Goal: Transaction & Acquisition: Purchase product/service

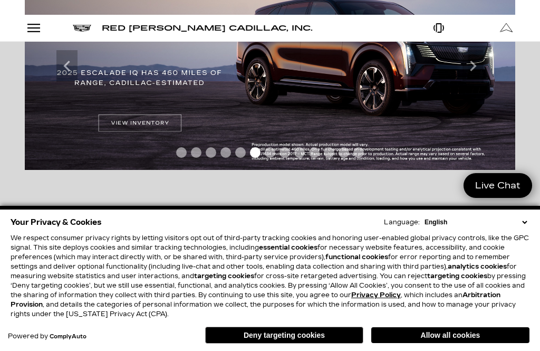
click at [293, 330] on button "Deny targeting cookies" at bounding box center [284, 335] width 158 height 17
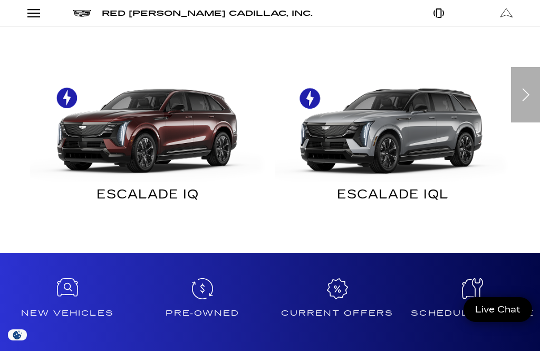
scroll to position [316, 0]
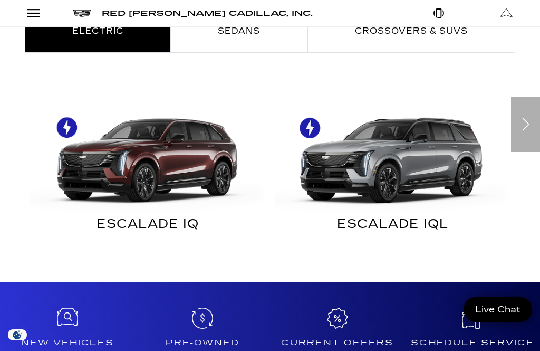
click at [526, 116] on div "Next" at bounding box center [525, 124] width 29 height 55
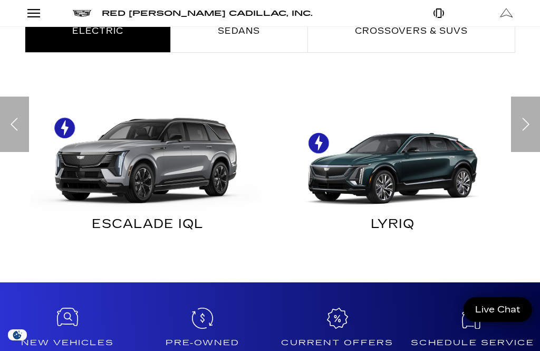
click at [528, 108] on div "Next" at bounding box center [525, 124] width 29 height 55
click at [530, 116] on div "Next" at bounding box center [525, 124] width 29 height 55
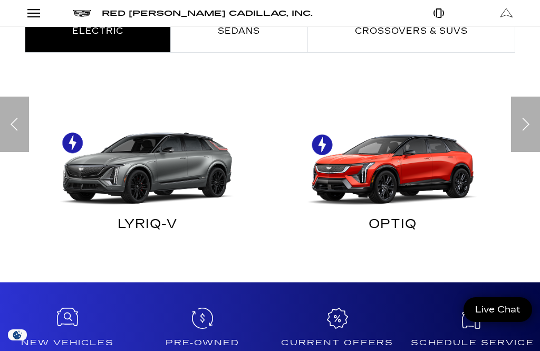
click at [525, 120] on div "Next" at bounding box center [525, 124] width 29 height 55
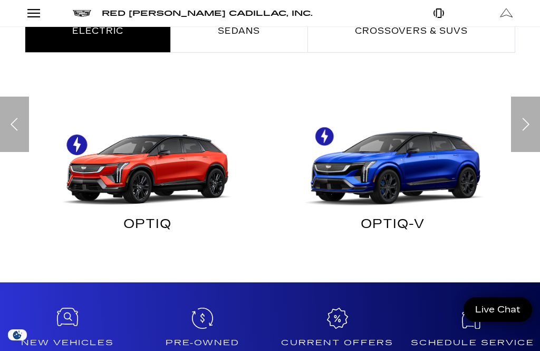
click at [528, 117] on div "Next" at bounding box center [525, 124] width 29 height 55
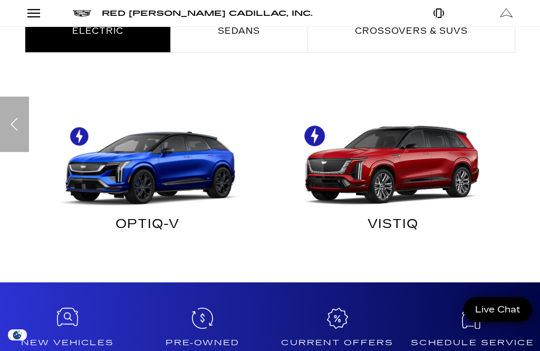
click at [528, 119] on div "Find Your Next Cadillac Electric Sedans Crossovers & SUVs ESCALADE IQ ESCALADE …" at bounding box center [270, 110] width 540 height 294
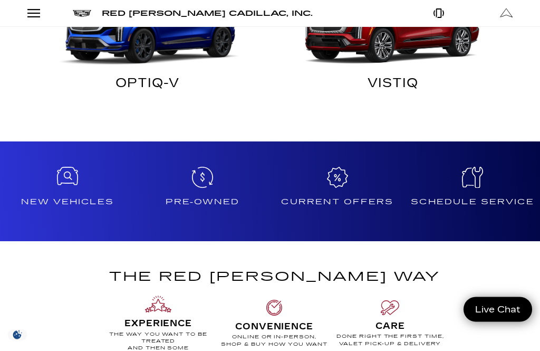
scroll to position [461, 0]
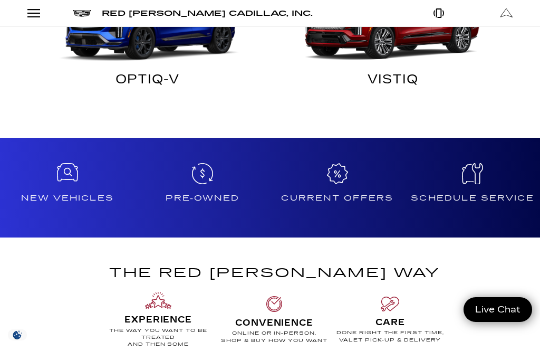
click at [63, 185] on div "New Vehicles" at bounding box center [67, 188] width 135 height 100
click at [65, 199] on h4 "New Vehicles" at bounding box center [67, 198] width 127 height 11
click at [71, 175] on icon at bounding box center [67, 172] width 21 height 18
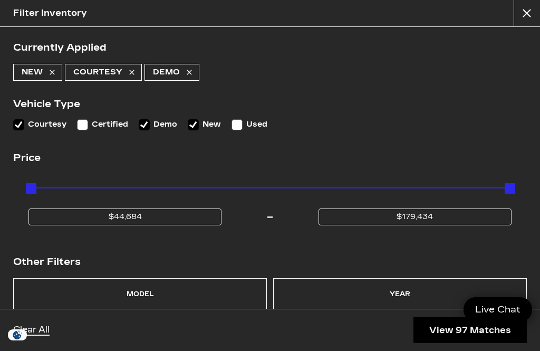
click at [148, 301] on div "Model" at bounding box center [140, 294] width 27 height 15
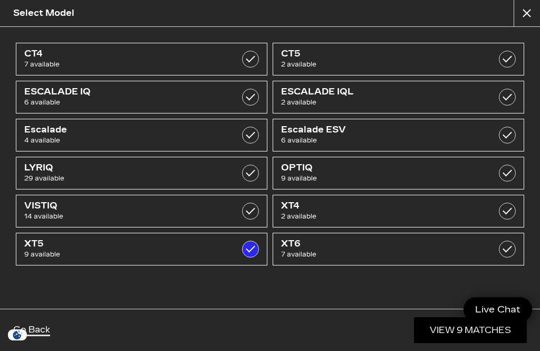
click at [440, 343] on link "View 9 Matches" at bounding box center [470, 330] width 113 height 26
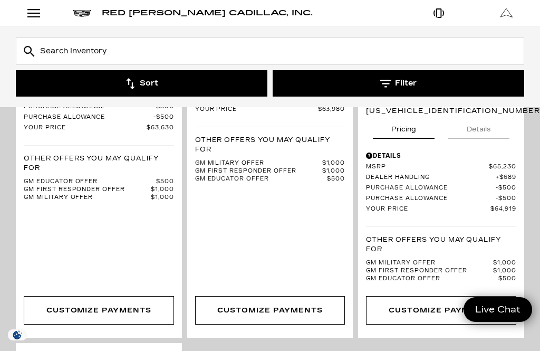
scroll to position [1451, 0]
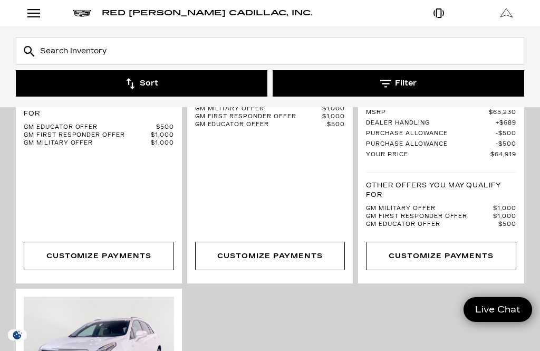
click at [496, 242] on link "Customize Payments" at bounding box center [441, 256] width 150 height 28
